Goal: Check status: Check status

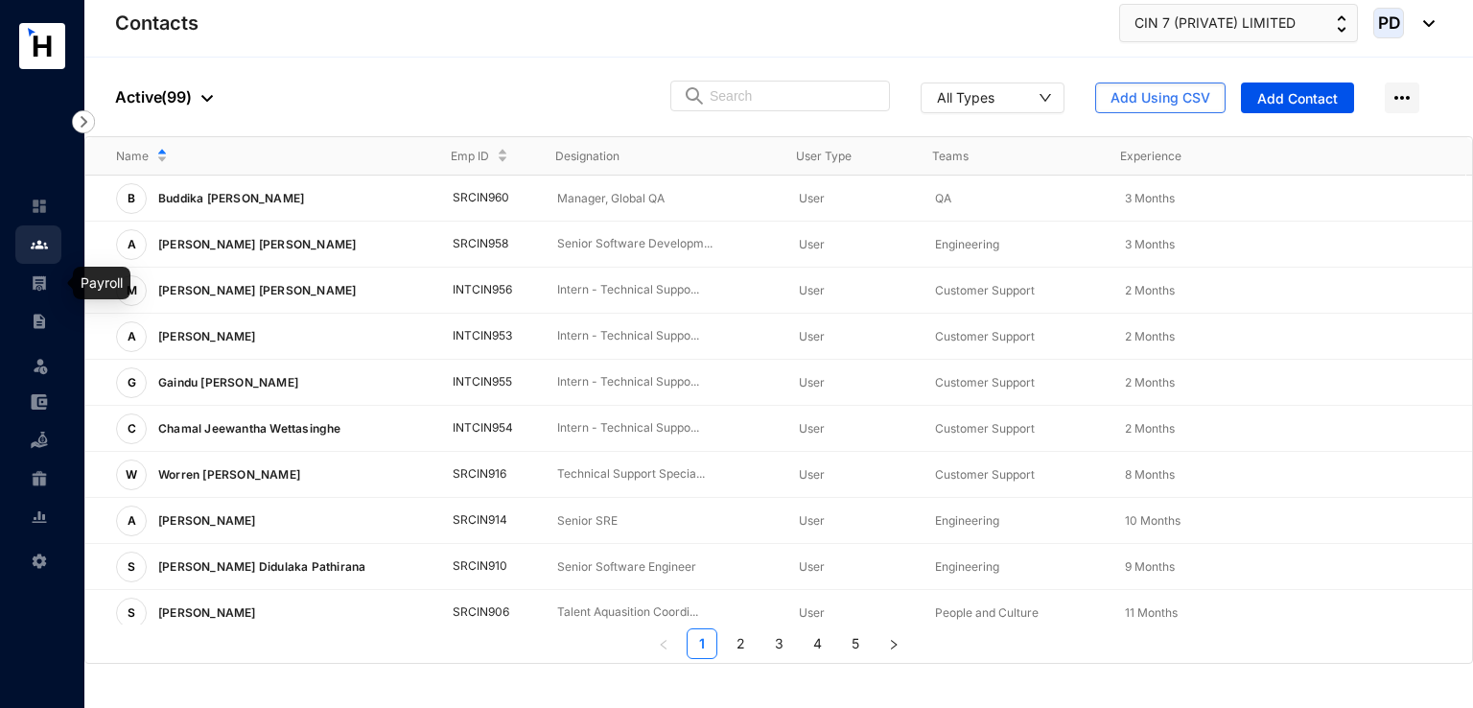
click at [38, 281] on img at bounding box center [39, 282] width 17 height 17
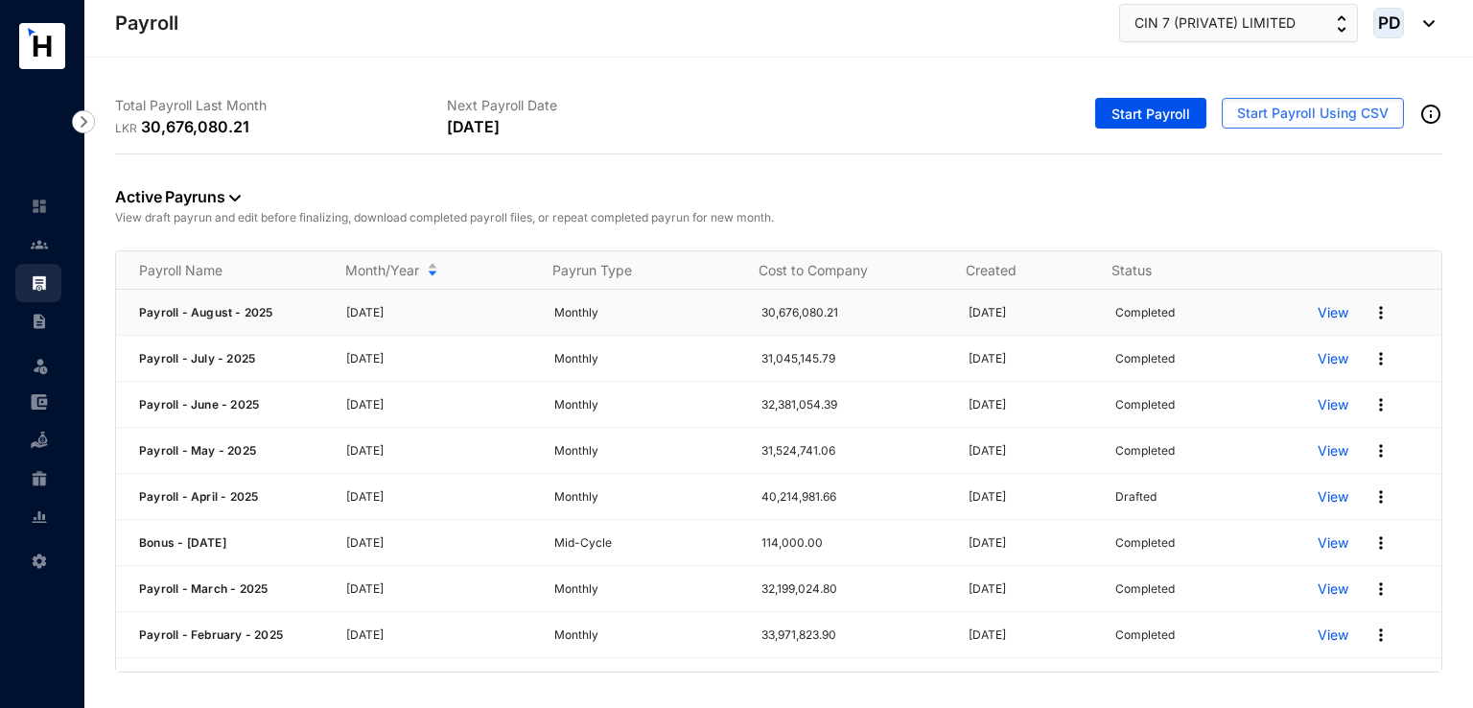
click at [1378, 314] on div "View" at bounding box center [1380, 312] width 124 height 31
click at [1372, 310] on img at bounding box center [1381, 312] width 19 height 19
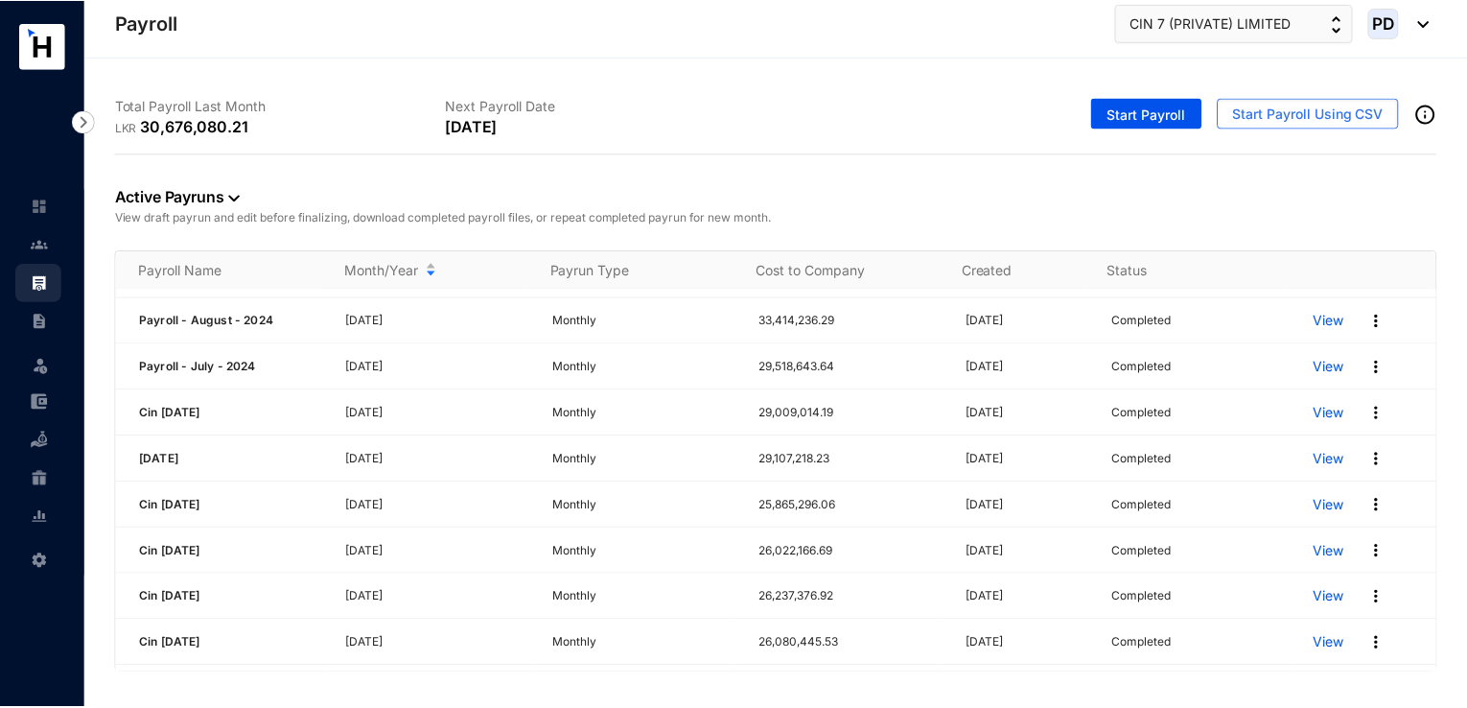
scroll to position [594, 0]
click at [1372, 545] on img at bounding box center [1381, 547] width 19 height 19
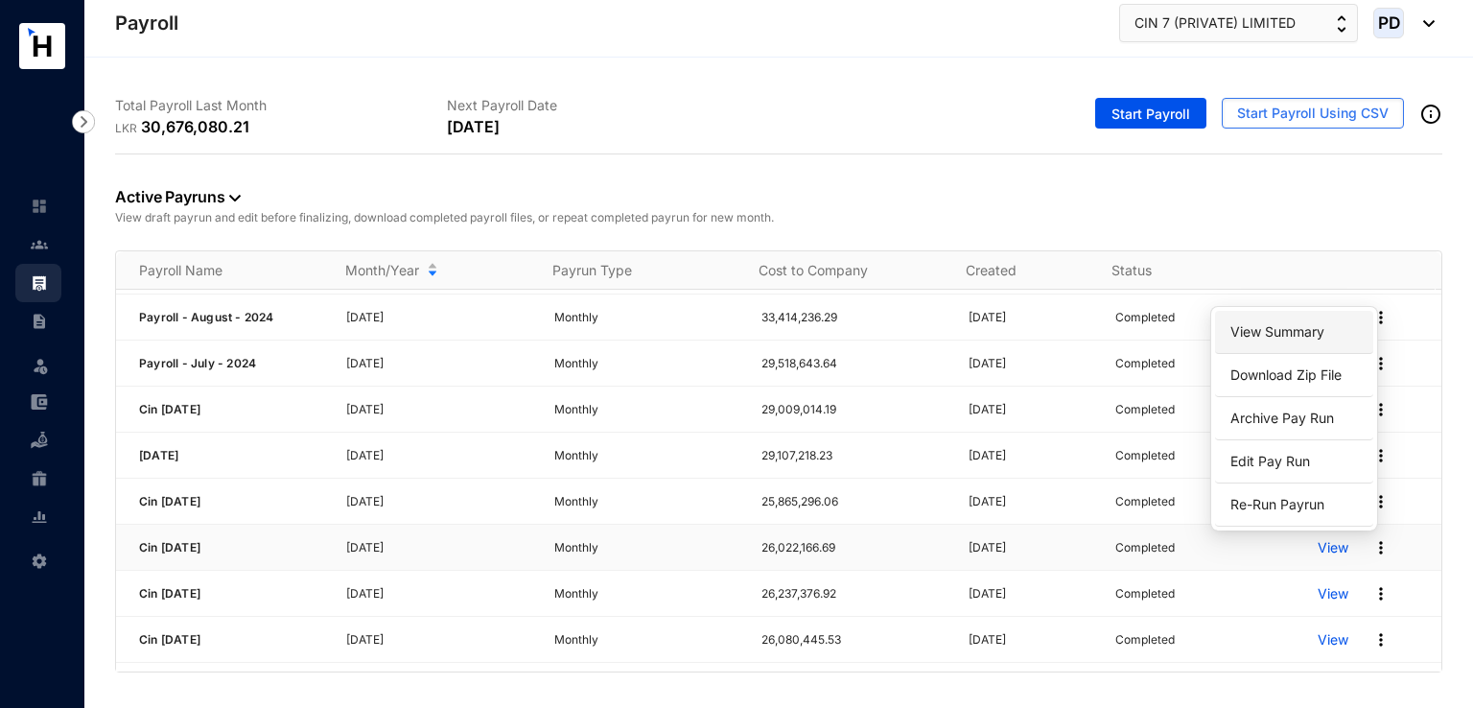
click at [1291, 330] on link "View Summary" at bounding box center [1294, 332] width 135 height 33
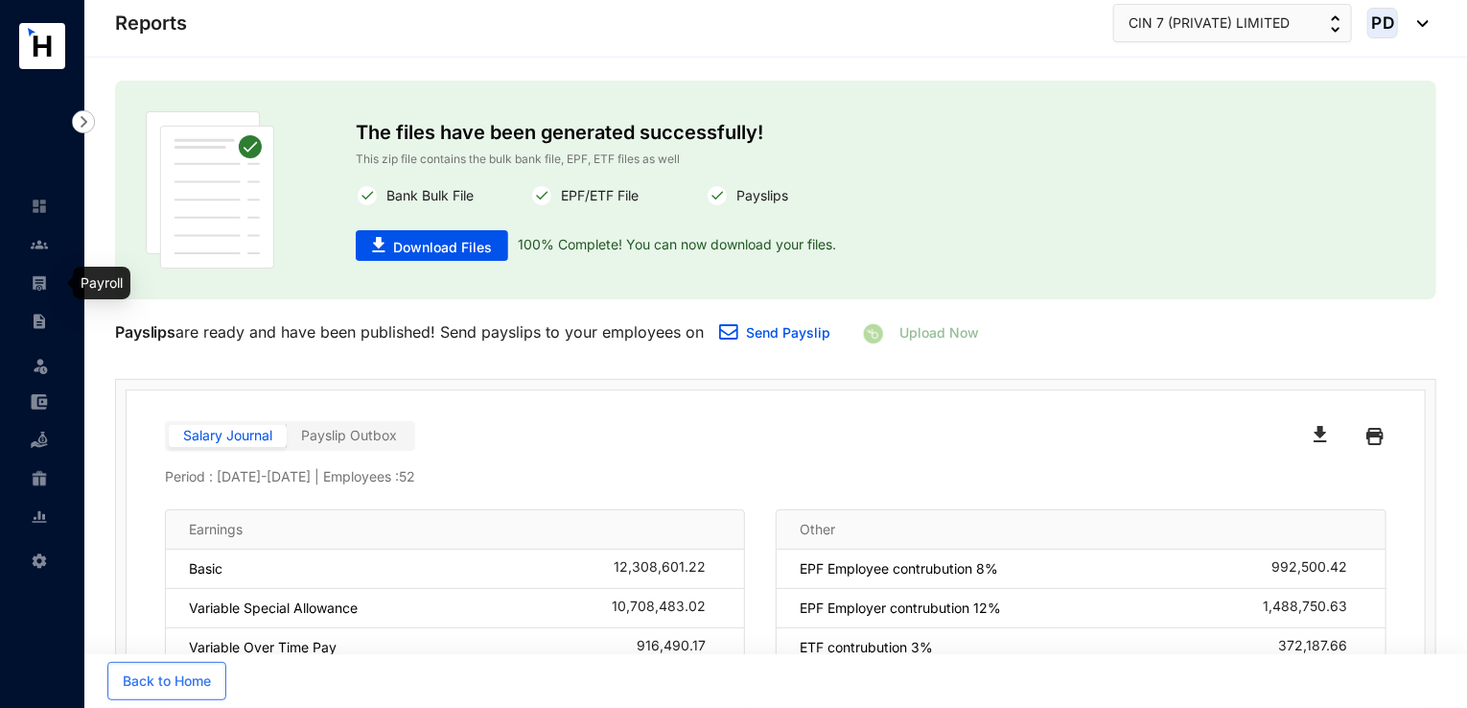
click at [34, 277] on img at bounding box center [39, 282] width 17 height 17
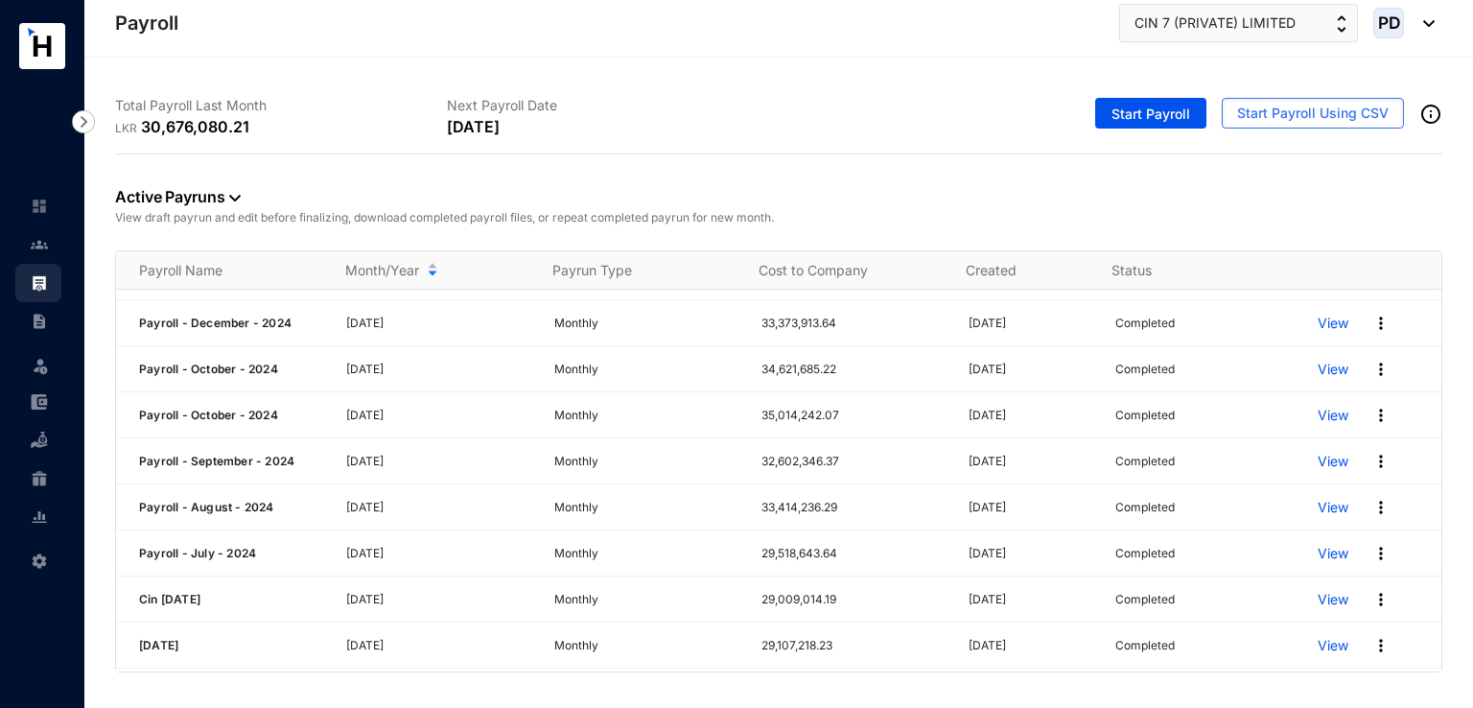
scroll to position [542, 0]
click at [1372, 550] on img at bounding box center [1381, 553] width 19 height 19
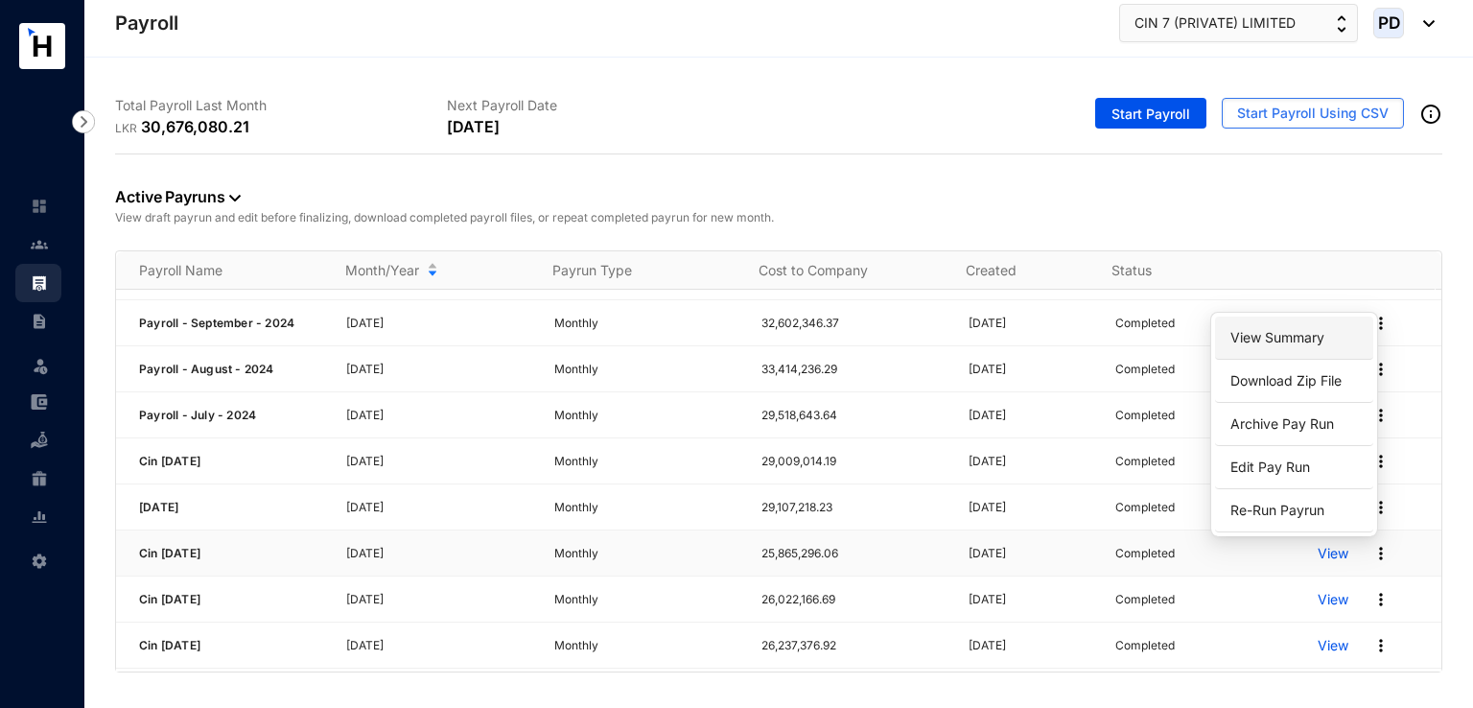
click at [1281, 342] on link "View Summary" at bounding box center [1294, 337] width 135 height 33
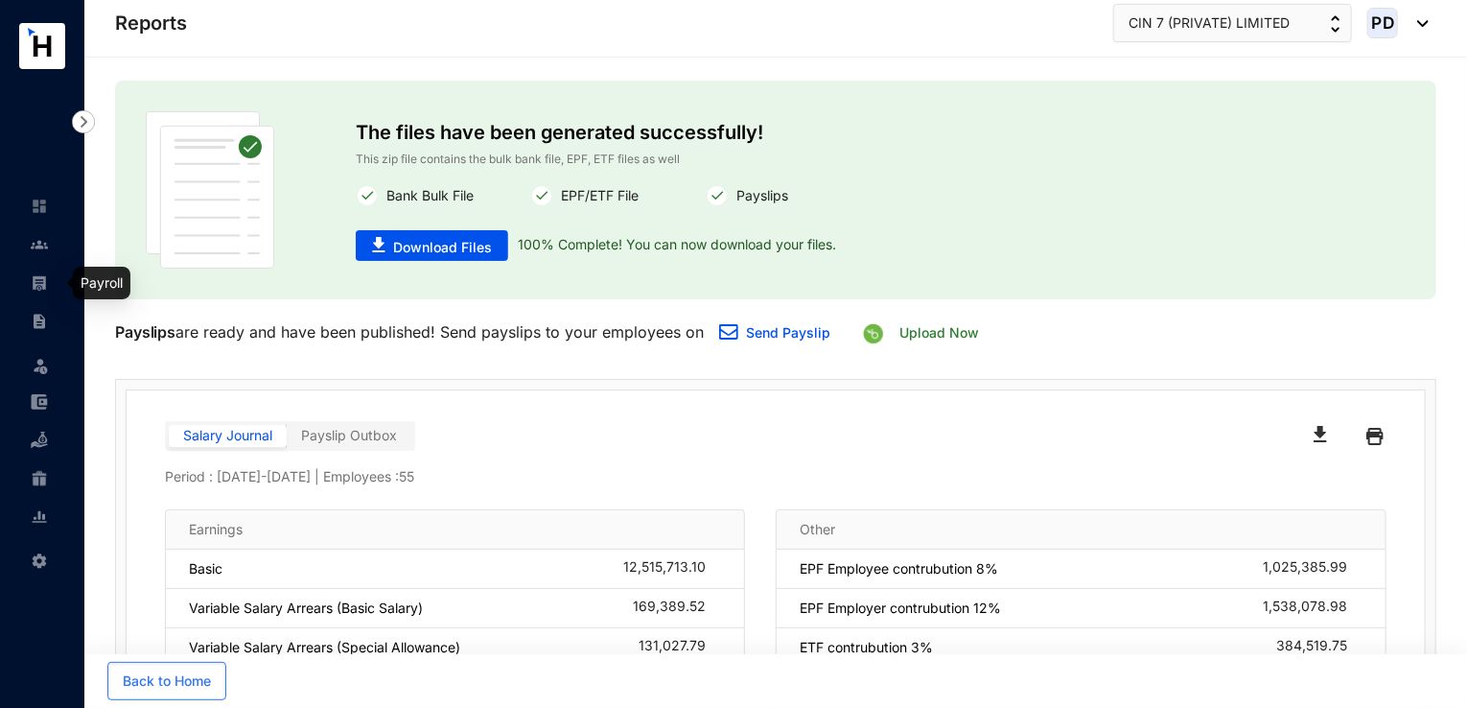
click at [41, 284] on img at bounding box center [39, 282] width 17 height 17
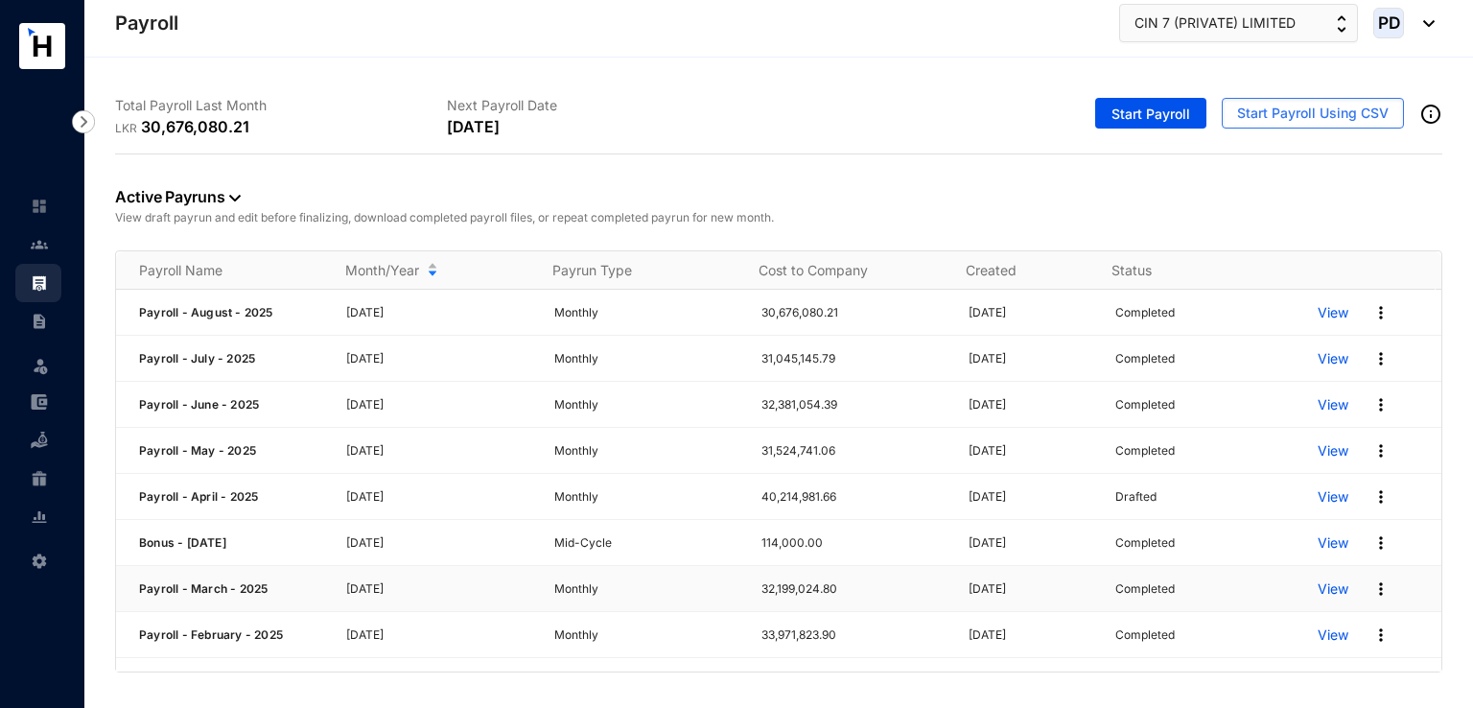
click at [1372, 584] on img at bounding box center [1381, 588] width 19 height 19
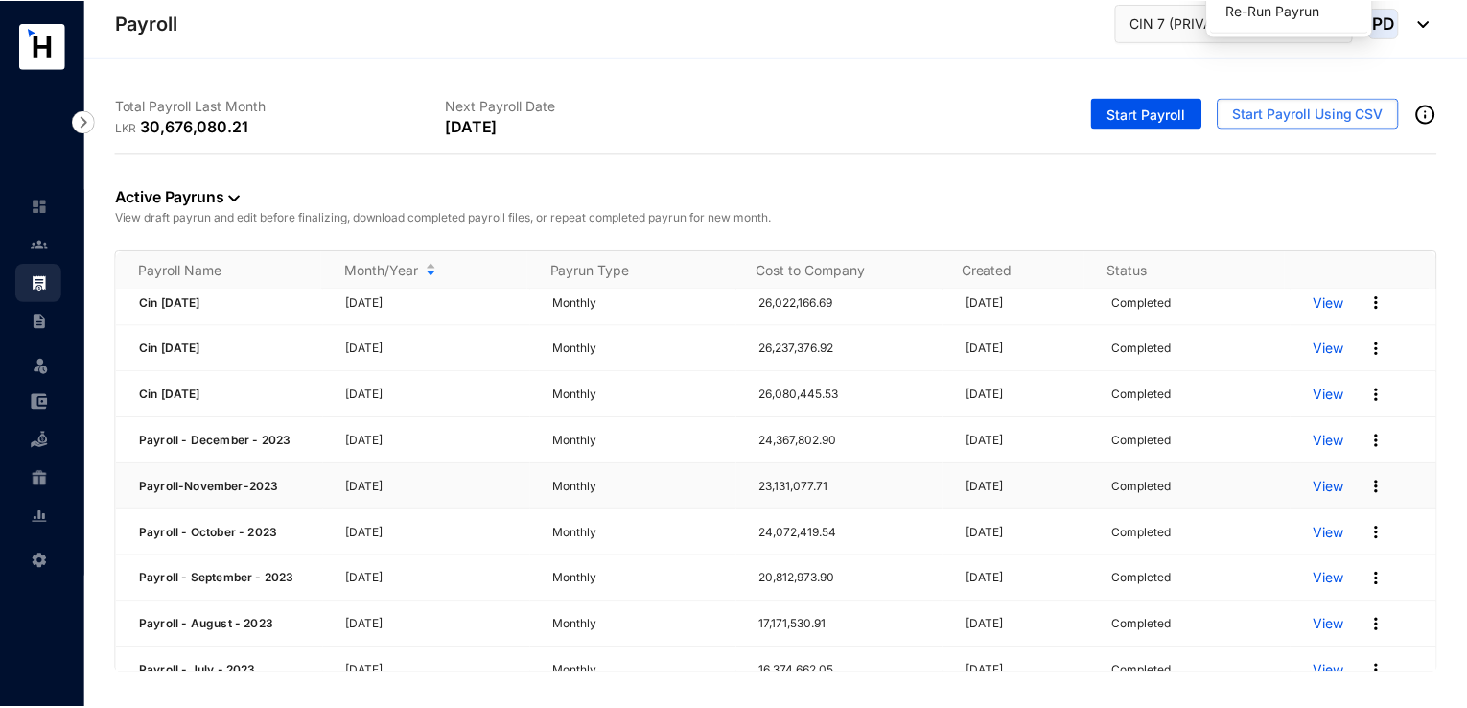
scroll to position [782, 0]
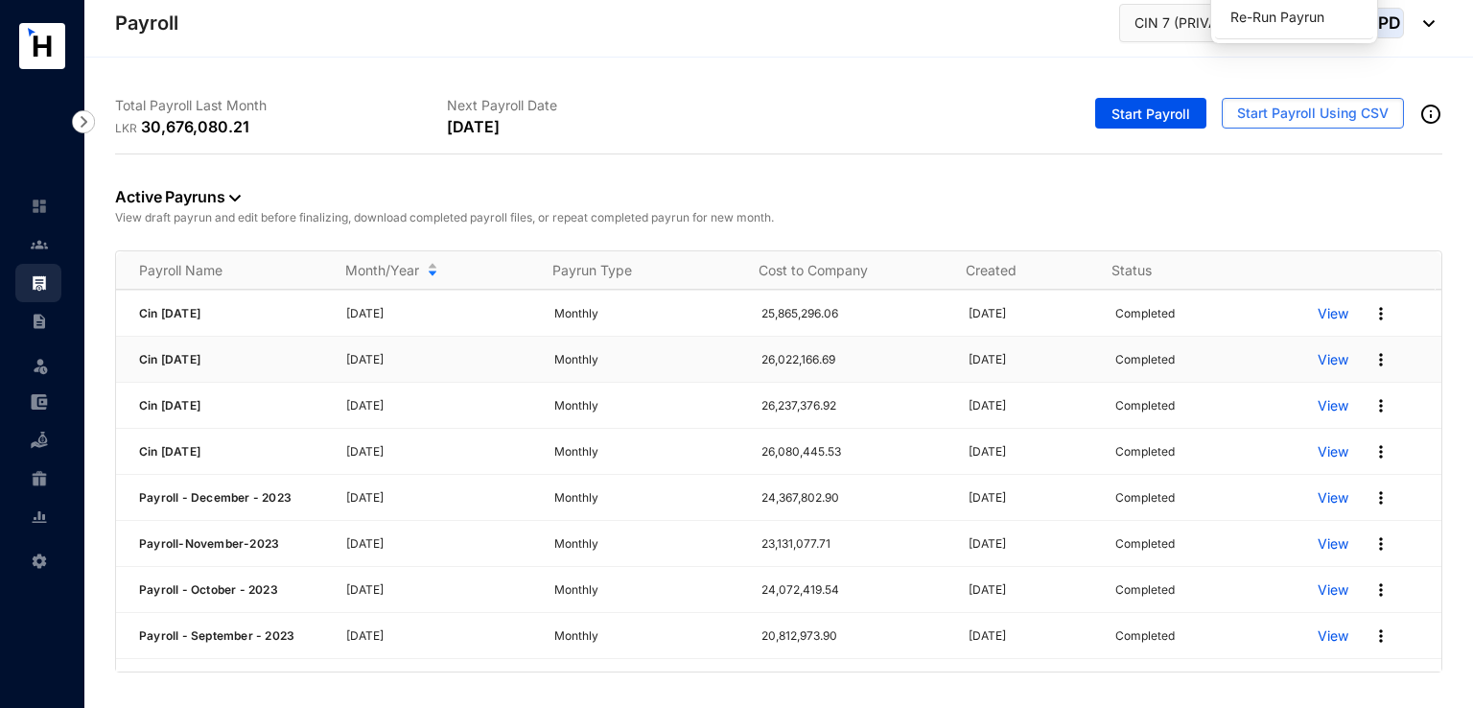
click at [1372, 354] on img at bounding box center [1381, 359] width 19 height 19
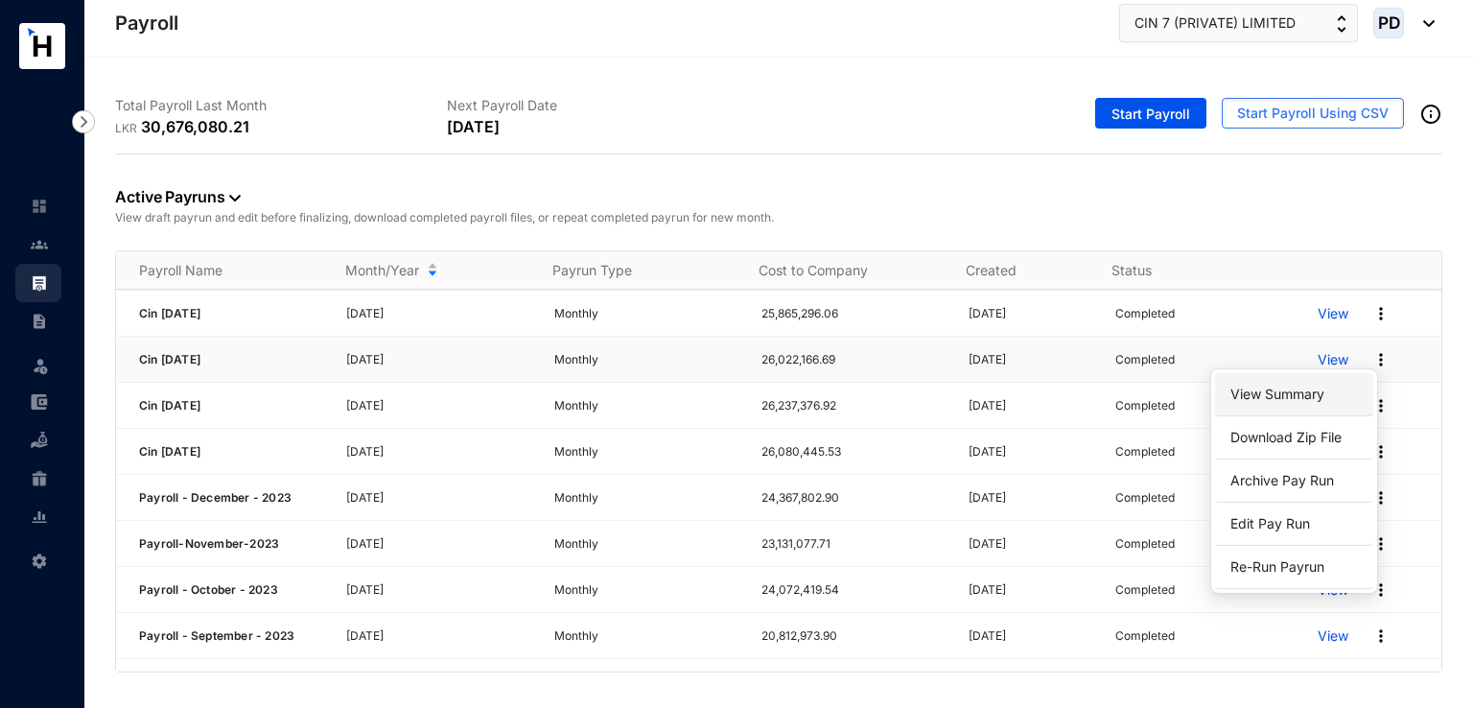
click at [1281, 397] on link "View Summary" at bounding box center [1294, 394] width 135 height 33
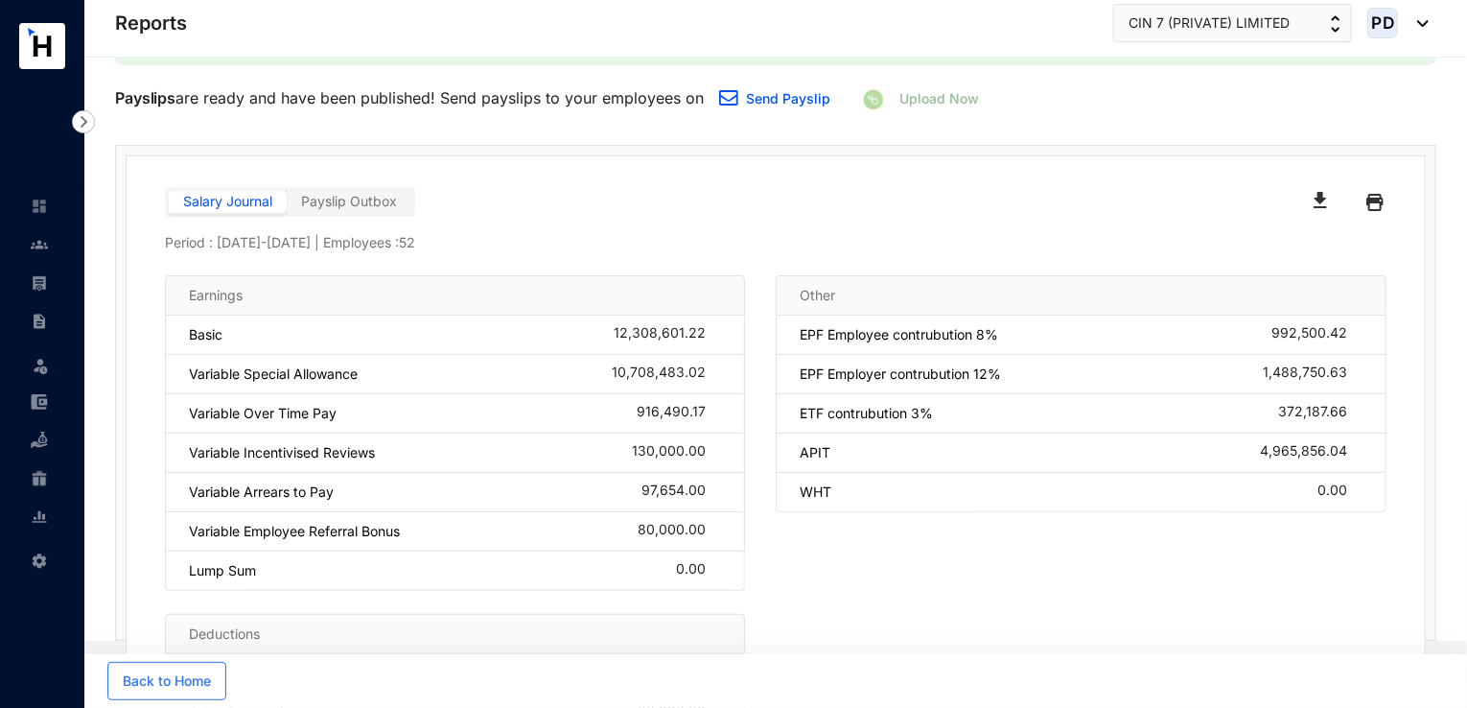
scroll to position [246, 0]
